Goal: Task Accomplishment & Management: Complete application form

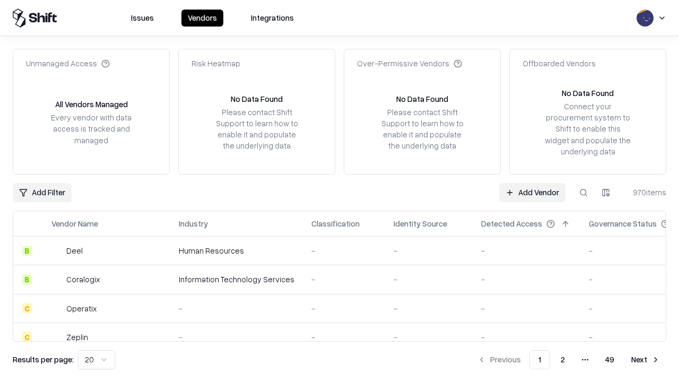
click at [532, 192] on link "Add Vendor" at bounding box center [532, 192] width 66 height 19
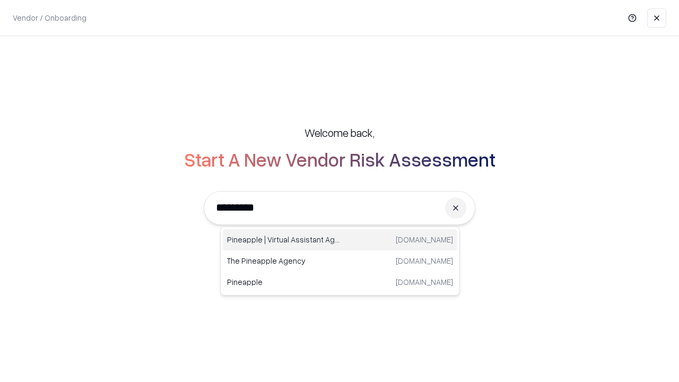
click at [340, 240] on div "Pineapple | Virtual Assistant Agency [DOMAIN_NAME]" at bounding box center [340, 239] width 235 height 21
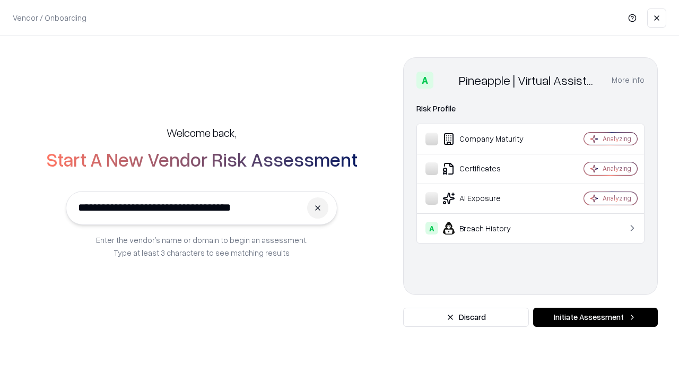
type input "**********"
click at [595, 317] on button "Initiate Assessment" at bounding box center [595, 317] width 125 height 19
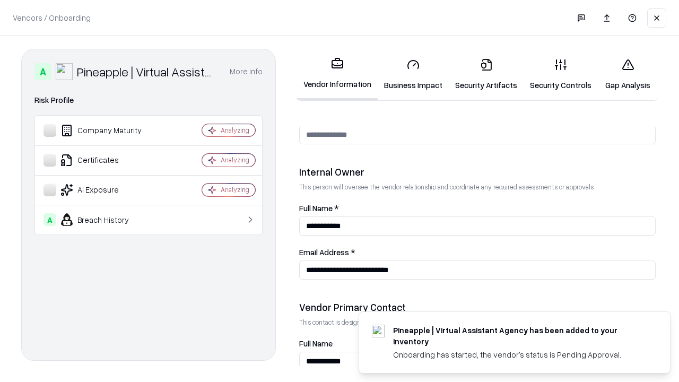
scroll to position [550, 0]
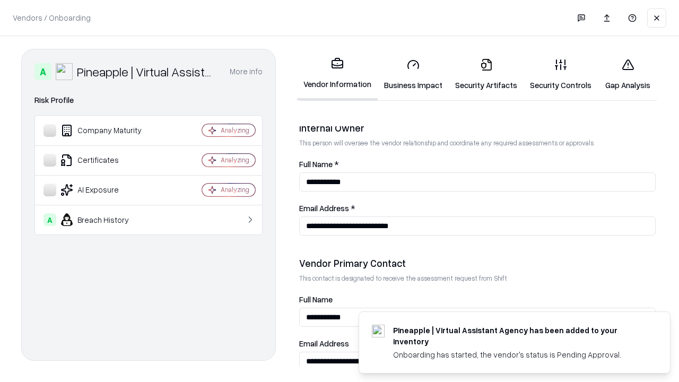
click at [486, 74] on link "Security Artifacts" at bounding box center [486, 74] width 75 height 49
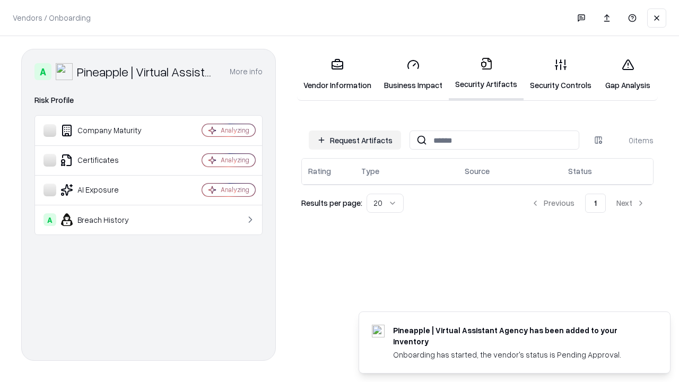
click at [355, 140] on button "Request Artifacts" at bounding box center [355, 140] width 92 height 19
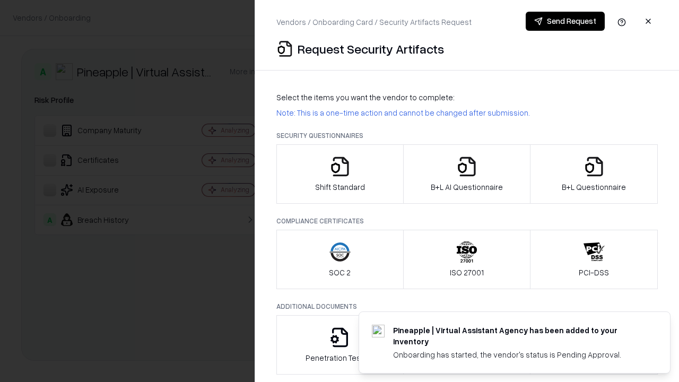
click at [594, 174] on icon "button" at bounding box center [594, 166] width 21 height 21
click at [466, 174] on icon "button" at bounding box center [466, 166] width 21 height 21
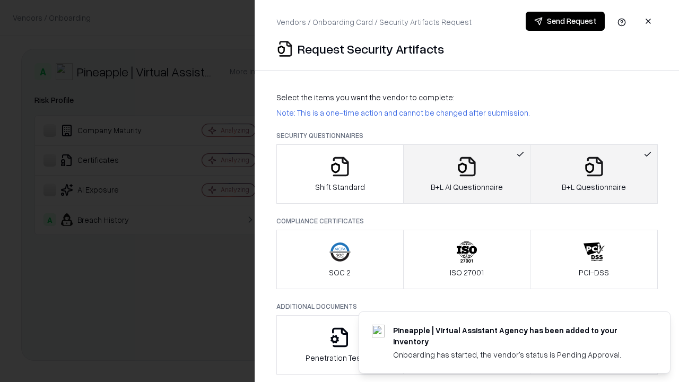
click at [565, 21] on button "Send Request" at bounding box center [565, 21] width 79 height 19
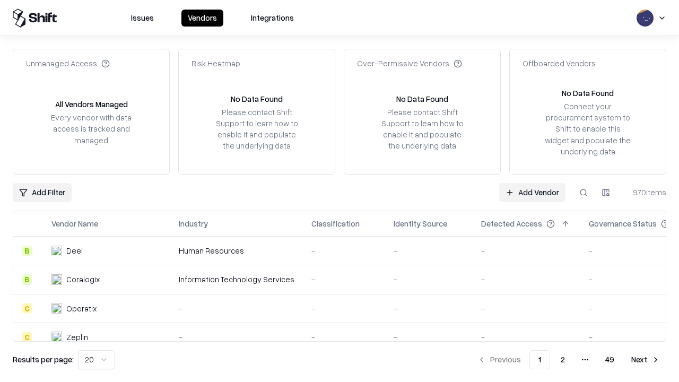
click at [532, 192] on link "Add Vendor" at bounding box center [532, 192] width 66 height 19
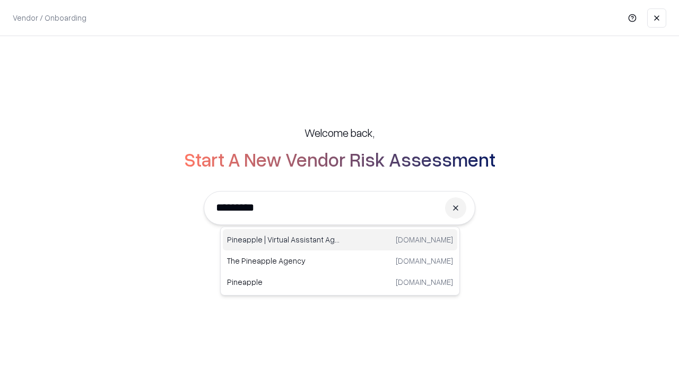
click at [340, 240] on div "Pineapple | Virtual Assistant Agency [DOMAIN_NAME]" at bounding box center [340, 239] width 235 height 21
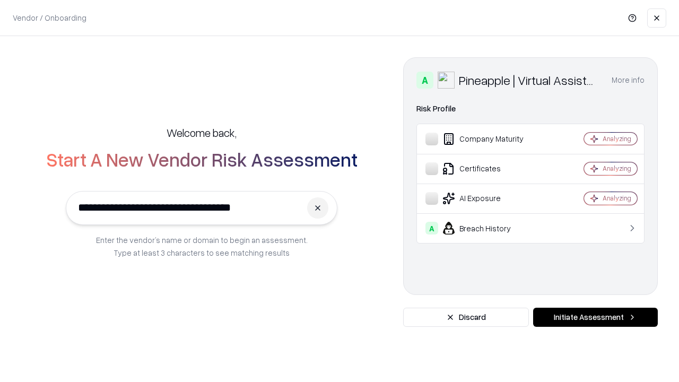
type input "**********"
click at [595, 317] on button "Initiate Assessment" at bounding box center [595, 317] width 125 height 19
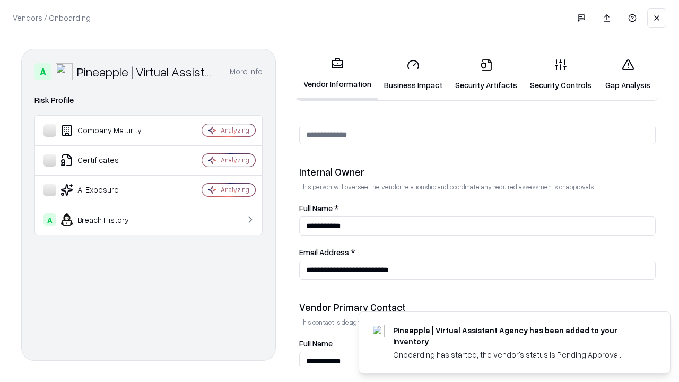
scroll to position [550, 0]
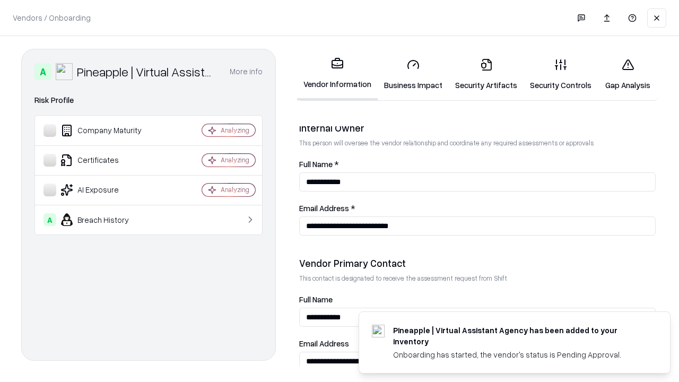
click at [628, 74] on link "Gap Analysis" at bounding box center [628, 74] width 60 height 49
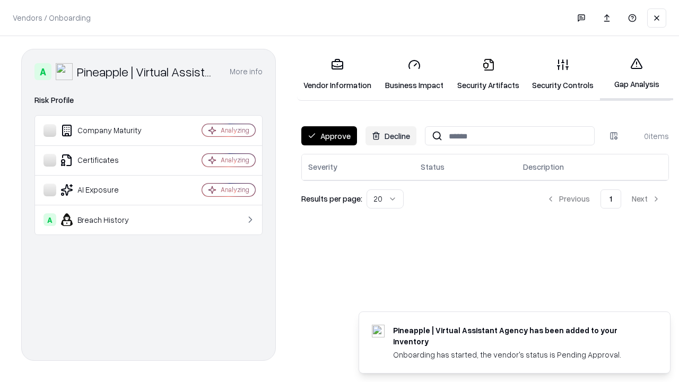
click at [329, 136] on button "Approve" at bounding box center [329, 135] width 56 height 19
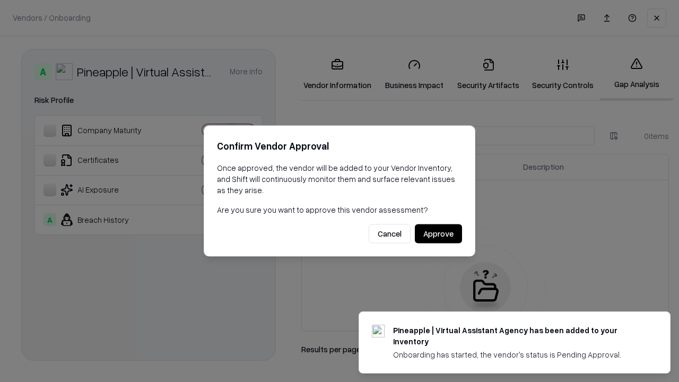
click at [438, 234] on button "Approve" at bounding box center [438, 233] width 47 height 19
